Goal: Task Accomplishment & Management: Use online tool/utility

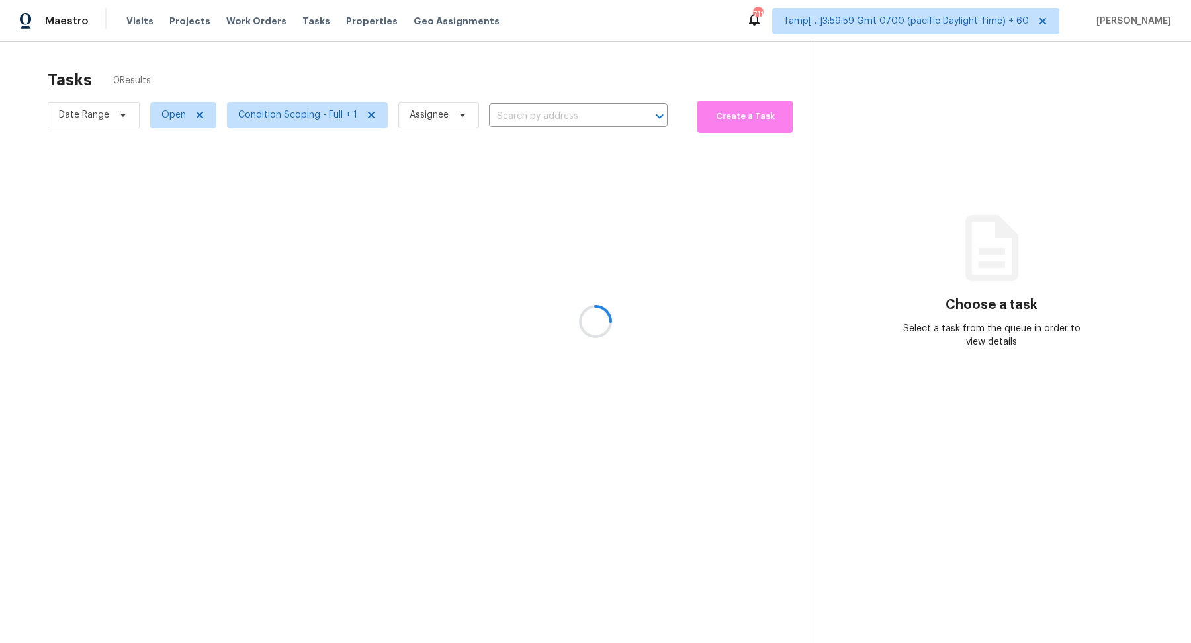
click at [115, 118] on div at bounding box center [595, 321] width 1191 height 643
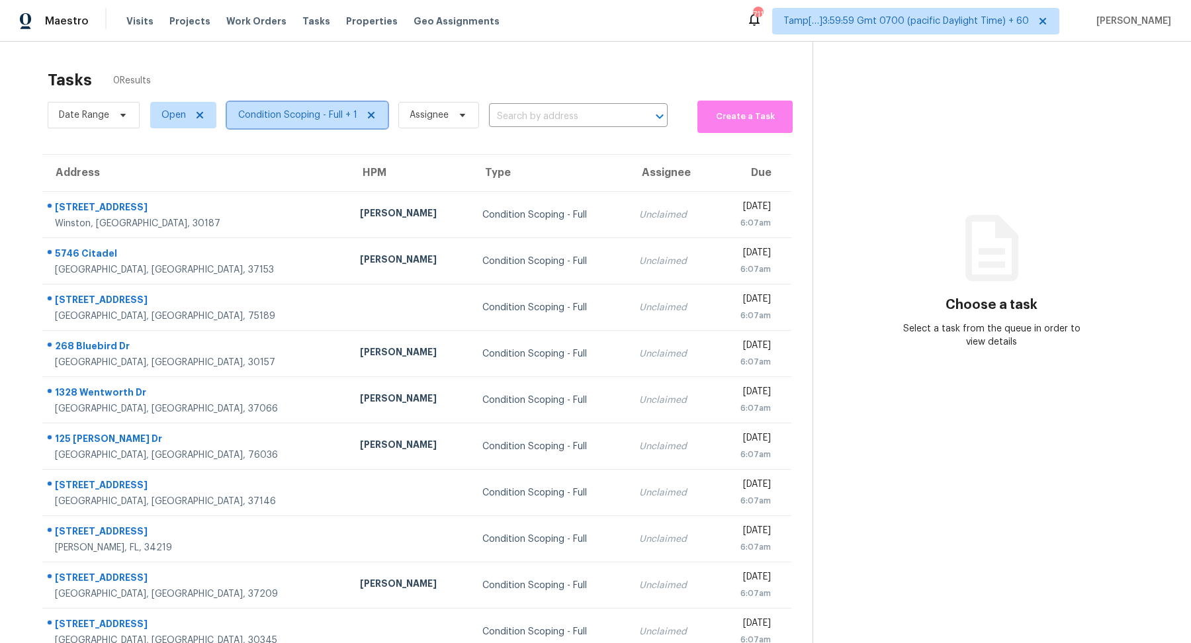
click at [282, 122] on span "Condition Scoping - Full + 1" at bounding box center [307, 115] width 161 height 26
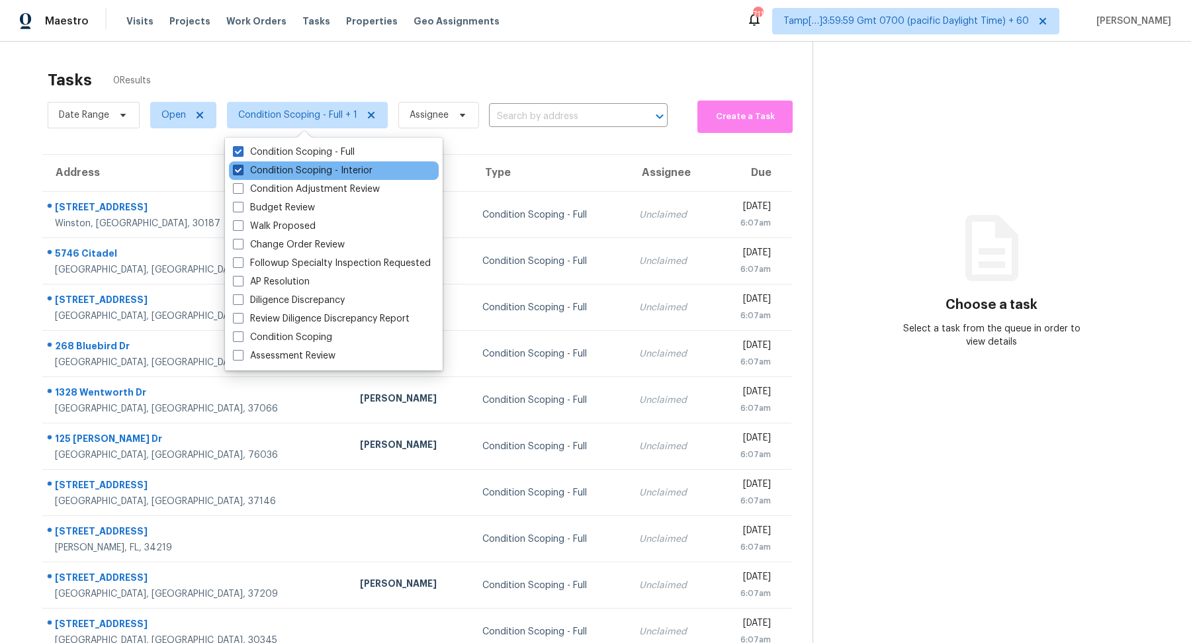
click at [292, 166] on label "Condition Scoping - Interior" at bounding box center [303, 170] width 140 height 13
click at [242, 166] on input "Condition Scoping - Interior" at bounding box center [237, 168] width 9 height 9
click at [368, 176] on label "Condition Scoping - Interior" at bounding box center [303, 170] width 140 height 13
click at [242, 173] on input "Condition Scoping - Interior" at bounding box center [237, 168] width 9 height 9
checkbox input "true"
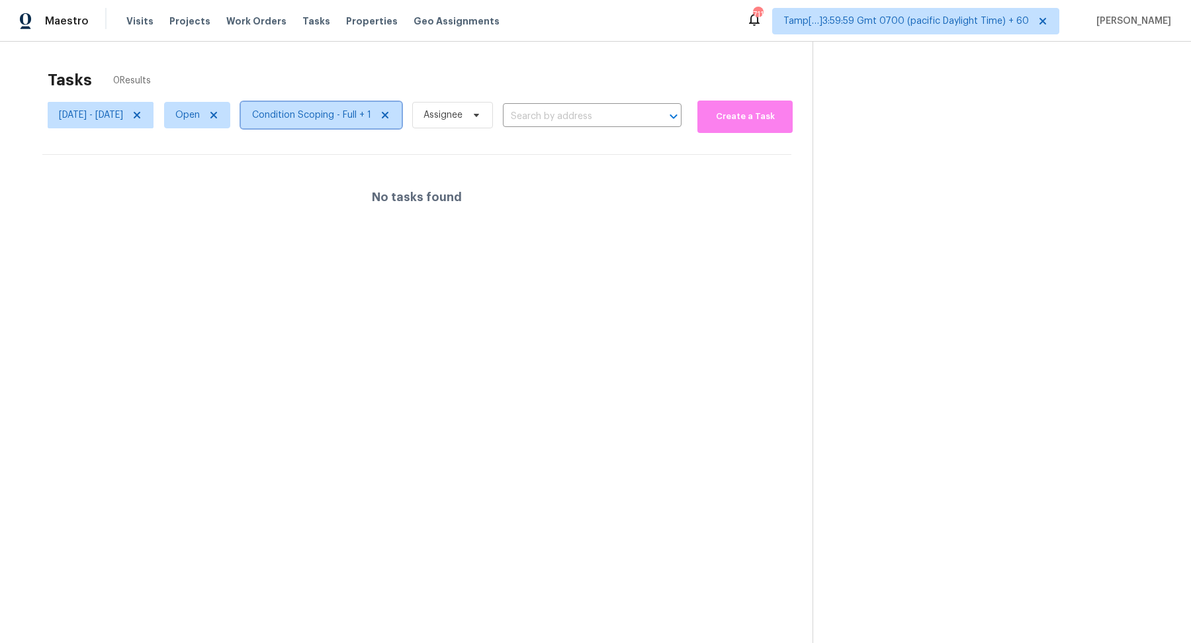
click at [347, 122] on span "Condition Scoping - Full + 1" at bounding box center [321, 115] width 161 height 26
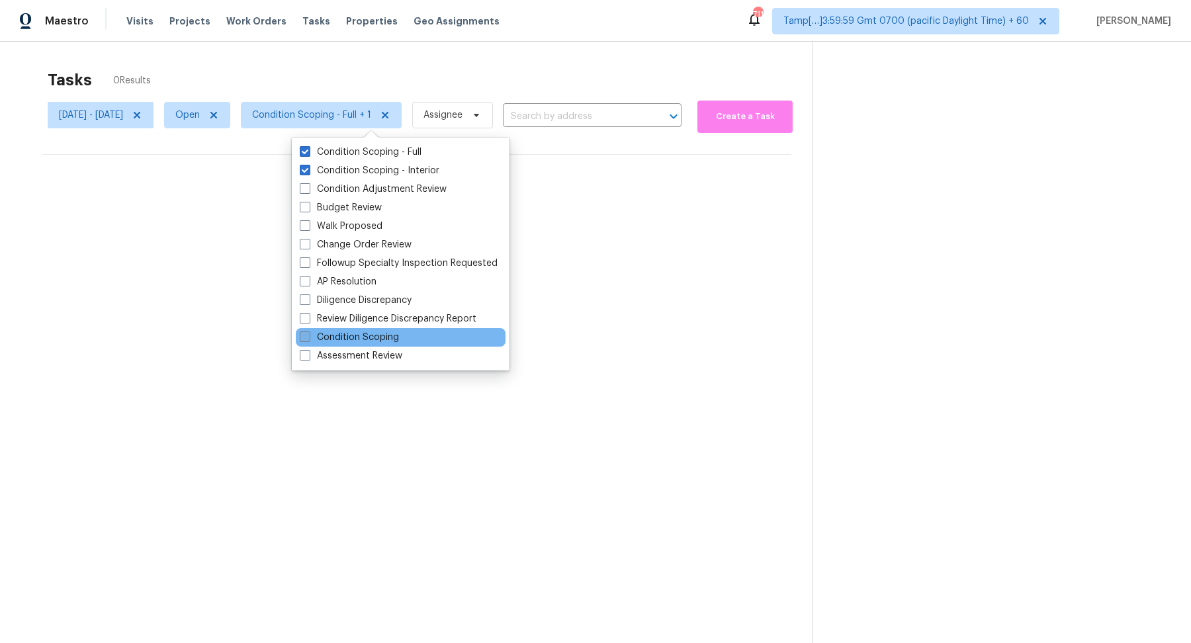
click at [390, 338] on label "Condition Scoping" at bounding box center [349, 337] width 99 height 13
click at [308, 338] on input "Condition Scoping" at bounding box center [304, 335] width 9 height 9
checkbox input "true"
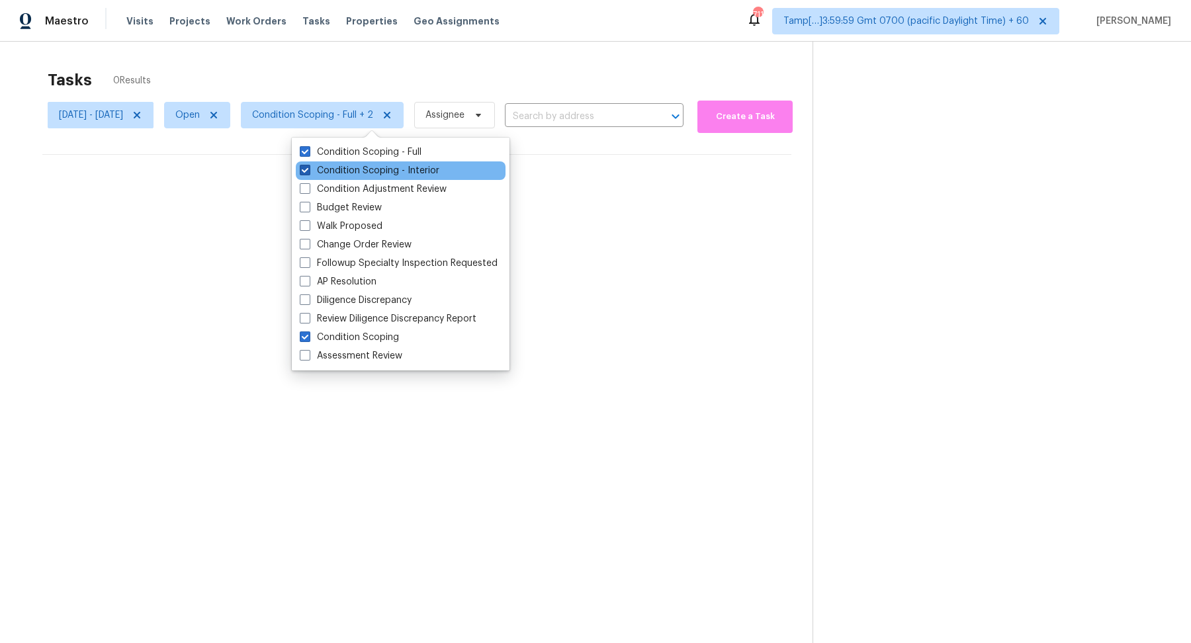
click at [414, 171] on label "Condition Scoping - Interior" at bounding box center [370, 170] width 140 height 13
click at [308, 171] on input "Condition Scoping - Interior" at bounding box center [304, 168] width 9 height 9
checkbox input "false"
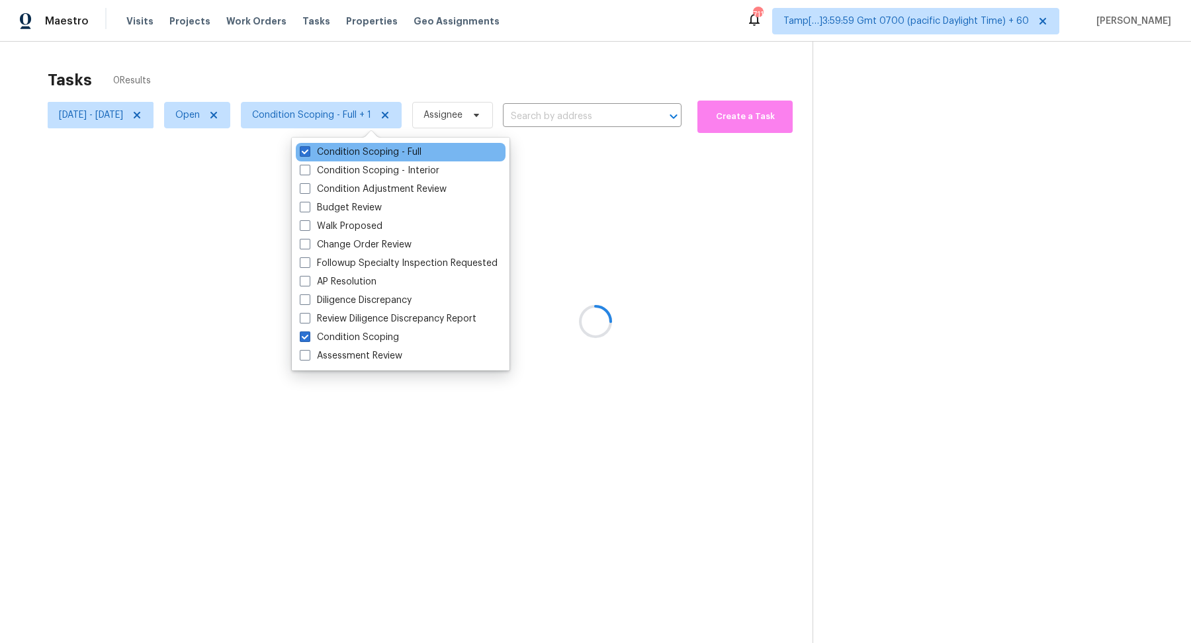
click at [422, 155] on div "Condition Scoping - Full" at bounding box center [401, 152] width 210 height 19
click at [408, 155] on label "Condition Scoping - Full" at bounding box center [361, 152] width 122 height 13
click at [308, 154] on input "Condition Scoping - Full" at bounding box center [304, 150] width 9 height 9
checkbox input "false"
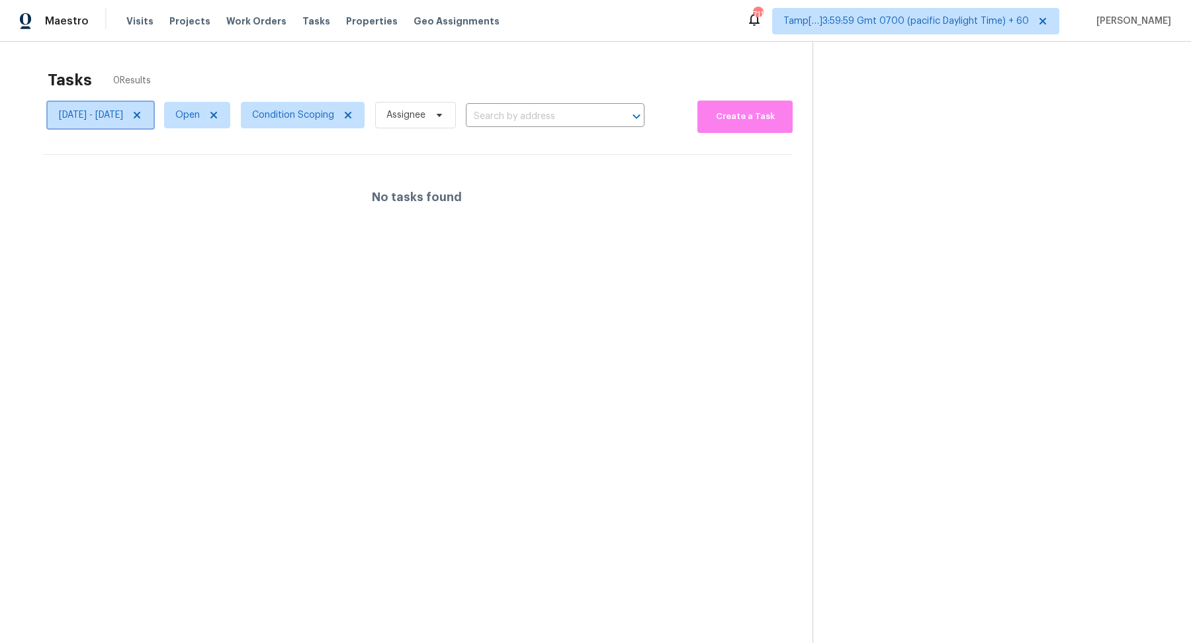
click at [140, 114] on icon at bounding box center [137, 115] width 7 height 7
click at [365, 70] on div at bounding box center [595, 321] width 1191 height 643
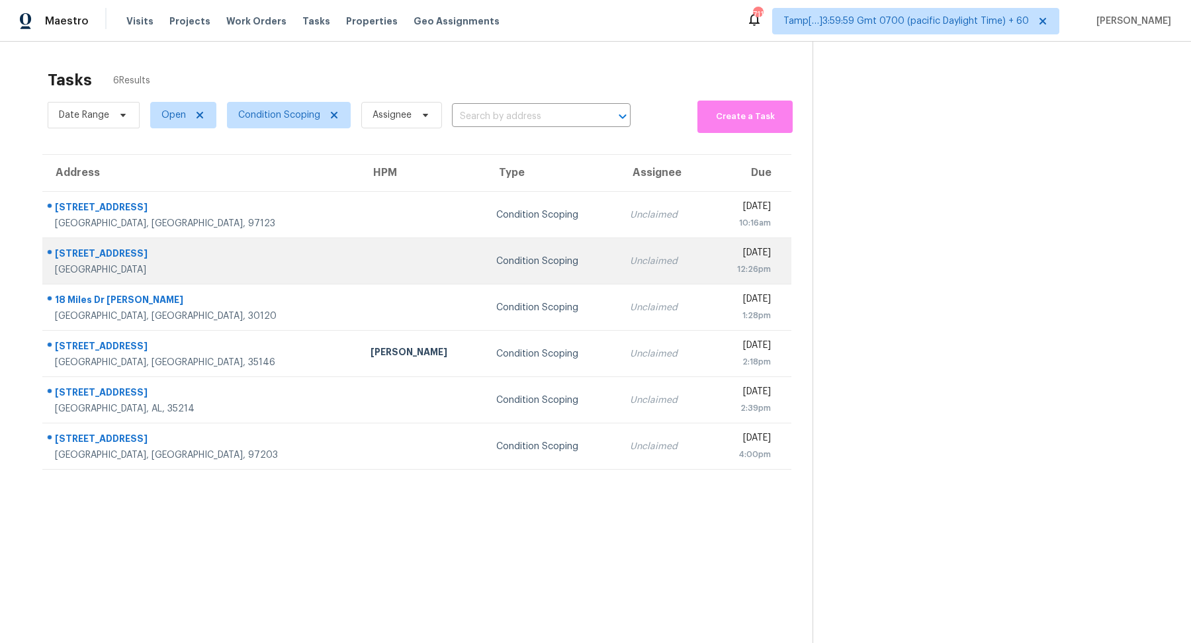
click at [620, 242] on td "Unclaimed" at bounding box center [664, 261] width 89 height 46
